Goal: Transaction & Acquisition: Purchase product/service

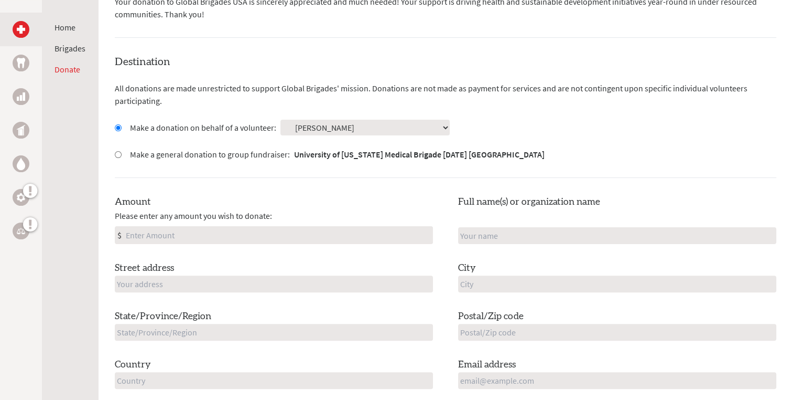
scroll to position [281, 0]
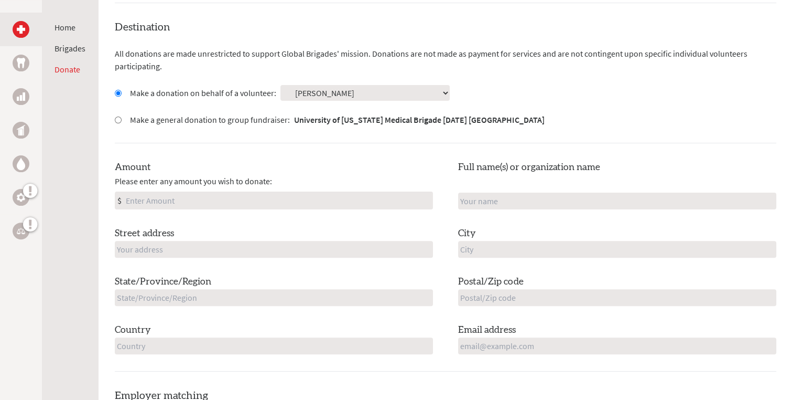
click at [180, 197] on input "Amount" at bounding box center [278, 200] width 309 height 17
type input "400"
click at [241, 137] on div "Destination All donations are made unrestricted to support Global Brigades' mis…" at bounding box center [446, 195] width 662 height 351
click at [224, 248] on input "text" at bounding box center [274, 249] width 318 height 17
type input "22 [PERSON_NAME] Dr"
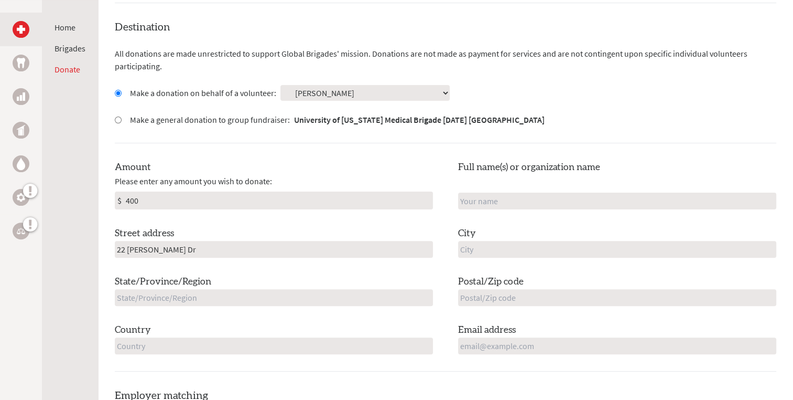
type input "[PERSON_NAME] family"
type input "[GEOGRAPHIC_DATA]"
type input "NH"
type input "03079"
type input "[GEOGRAPHIC_DATA]"
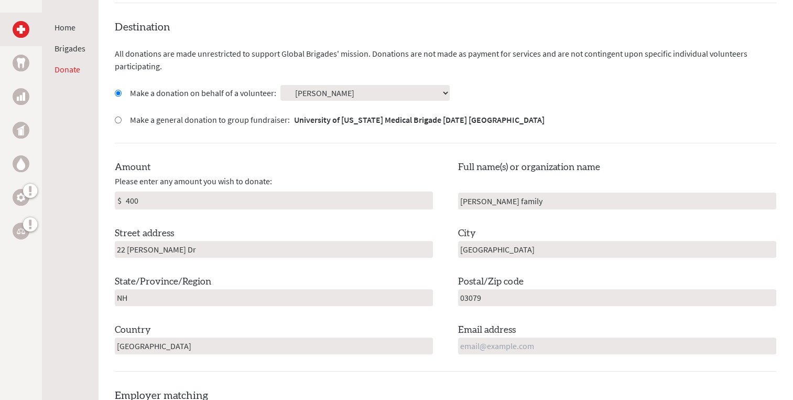
type input "[EMAIL_ADDRESS][DOMAIN_NAME]"
click at [269, 152] on div "Destination All donations are made unrestricted to support Global Brigades' mis…" at bounding box center [446, 195] width 662 height 351
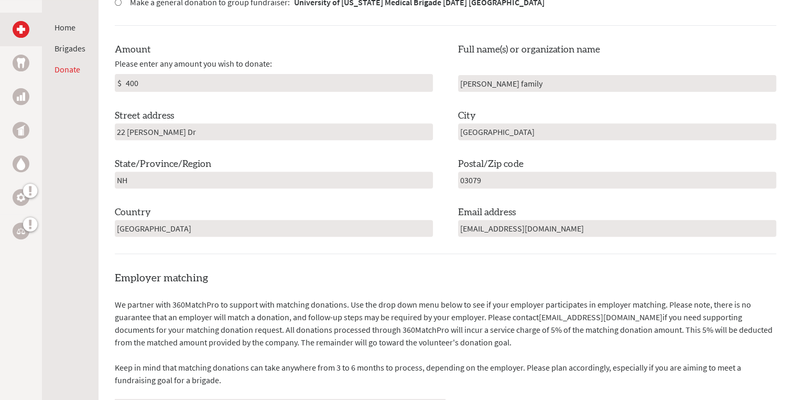
scroll to position [401, 0]
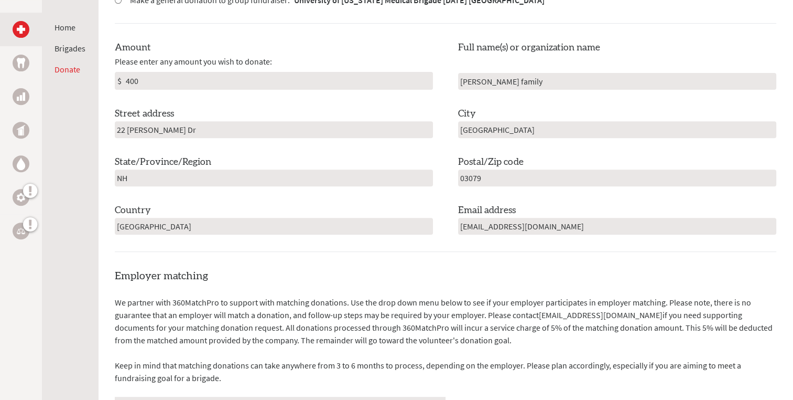
click at [535, 74] on input "[PERSON_NAME] family" at bounding box center [617, 81] width 318 height 17
drag, startPoint x: 539, startPoint y: 74, endPoint x: 457, endPoint y: 79, distance: 81.9
click at [458, 79] on input "[PERSON_NAME] family" at bounding box center [617, 81] width 318 height 17
type input "[PERSON_NAME]"
click at [676, 30] on div "Destination All donations are made unrestricted to support Global Brigades' mis…" at bounding box center [446, 75] width 662 height 351
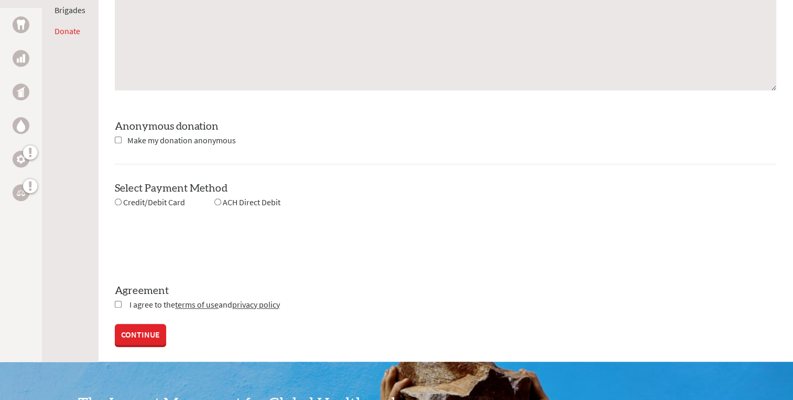
scroll to position [903, 0]
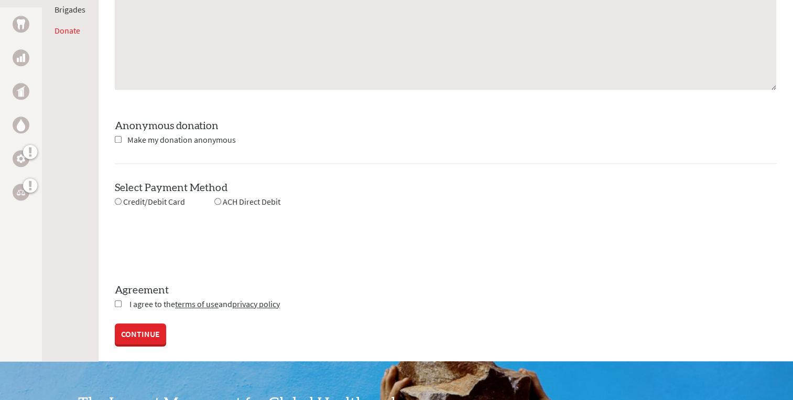
click at [120, 202] on input "radio" at bounding box center [118, 201] width 7 height 7
radio input "true"
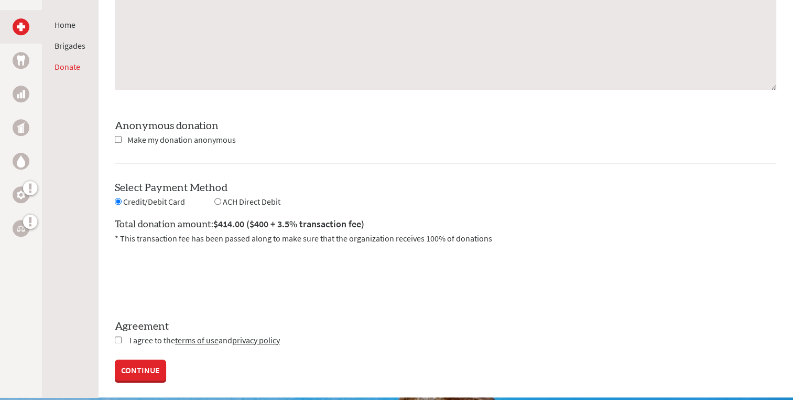
click at [117, 336] on input "checkbox" at bounding box center [118, 339] width 7 height 7
checkbox input "true"
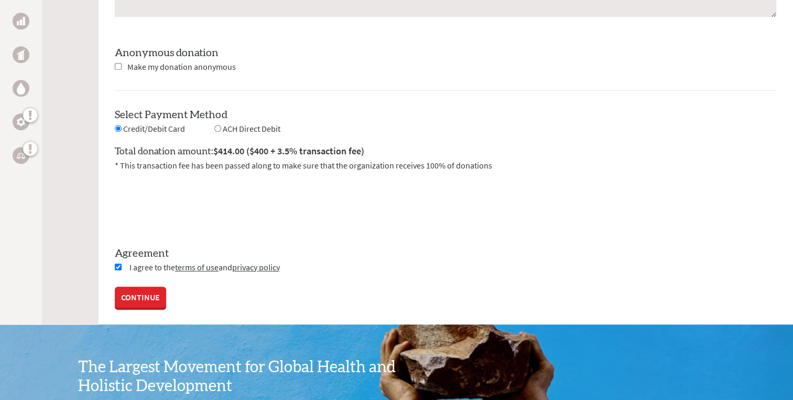
scroll to position [976, 0]
click at [147, 300] on link "CONTINUE" at bounding box center [140, 297] width 51 height 21
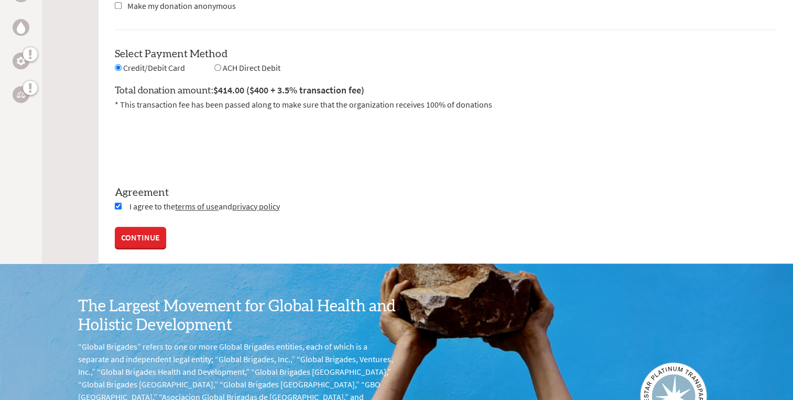
scroll to position [1038, 0]
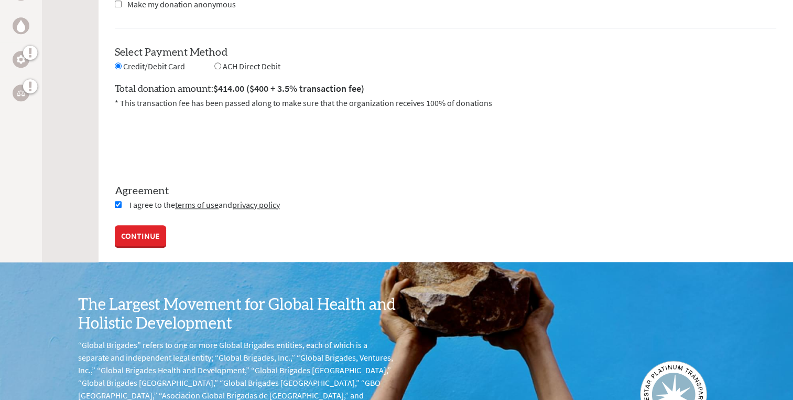
click at [127, 241] on link "CONTINUE" at bounding box center [140, 235] width 51 height 21
